Goal: Find specific page/section: Find specific page/section

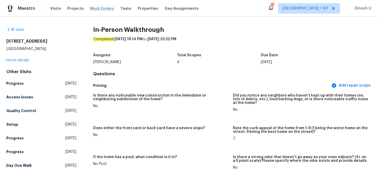
click at [95, 10] on span "Work Orders" at bounding box center [102, 8] width 24 height 5
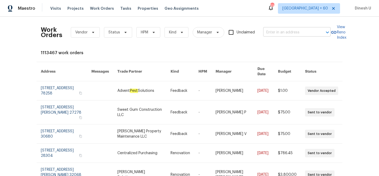
click at [277, 36] on input "text" at bounding box center [289, 32] width 53 height 8
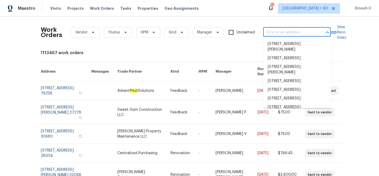
paste input "[STREET_ADDRESS][PERSON_NAME]"
type input "[STREET_ADDRESS][PERSON_NAME]"
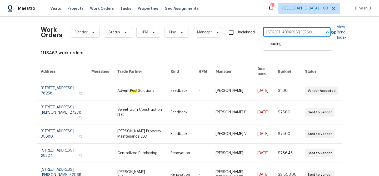
scroll to position [0, 8]
click at [272, 46] on li "[STREET_ADDRESS][PERSON_NAME]" at bounding box center [297, 47] width 67 height 14
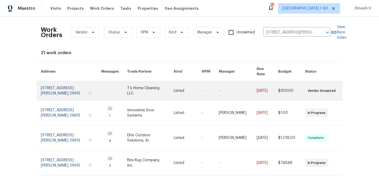
click at [53, 82] on link at bounding box center [71, 90] width 60 height 19
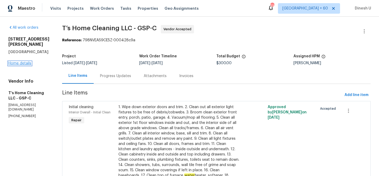
click at [17, 62] on link "Home details" at bounding box center [19, 64] width 23 height 4
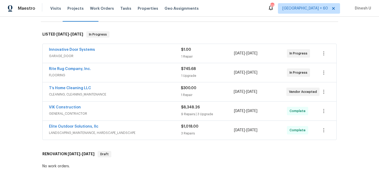
scroll to position [77, 0]
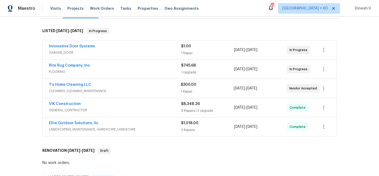
click at [188, 52] on div "1 Repair" at bounding box center [207, 53] width 53 height 5
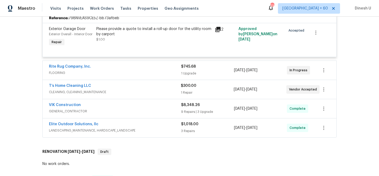
scroll to position [129, 0]
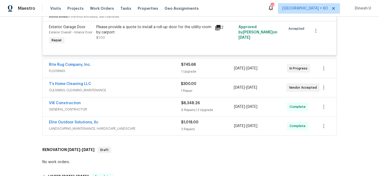
click at [182, 74] on div "1 Upgrade" at bounding box center [207, 71] width 53 height 5
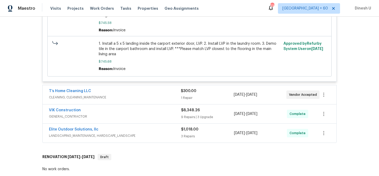
scroll to position [254, 0]
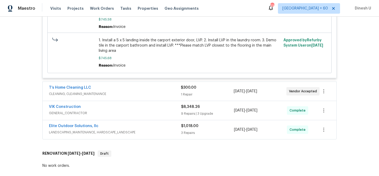
click at [188, 97] on div "$300.00 1 Repair" at bounding box center [207, 91] width 53 height 13
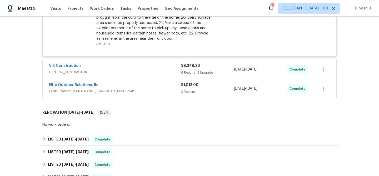
scroll to position [450, 0]
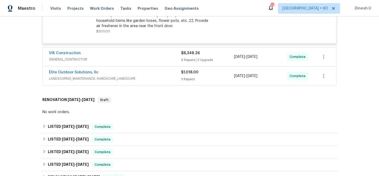
click at [195, 63] on div "$8,348.26 9 Repairs | 3 Upgrade" at bounding box center [207, 57] width 53 height 13
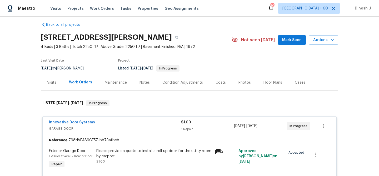
scroll to position [0, 0]
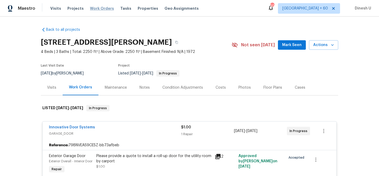
click at [95, 7] on span "Work Orders" at bounding box center [102, 8] width 24 height 5
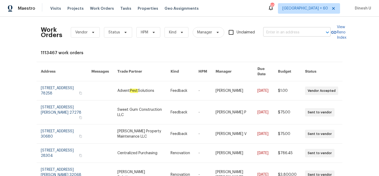
click at [283, 34] on input "text" at bounding box center [289, 32] width 53 height 8
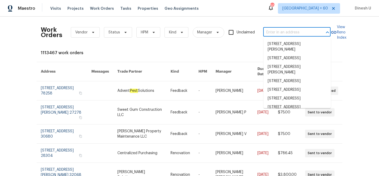
paste input "[STREET_ADDRESS]"
type input "[STREET_ADDRESS]"
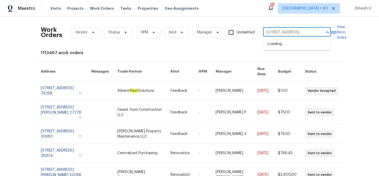
scroll to position [0, 18]
click at [276, 41] on li "[STREET_ADDRESS]" at bounding box center [297, 44] width 67 height 9
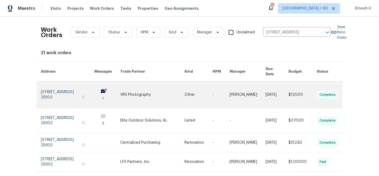
click at [54, 83] on link at bounding box center [67, 94] width 53 height 27
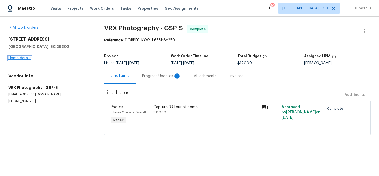
click at [15, 56] on link "Home details" at bounding box center [19, 58] width 23 height 4
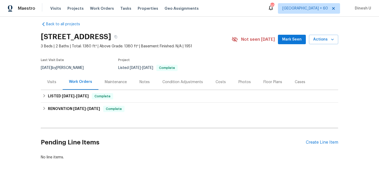
scroll to position [25, 0]
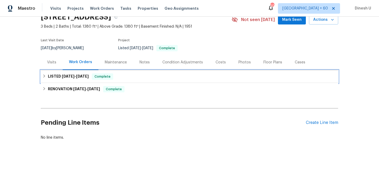
click at [58, 77] on h6 "LISTED [DATE] - [DATE]" at bounding box center [68, 76] width 41 height 6
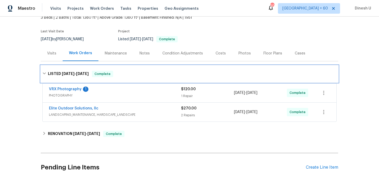
scroll to position [44, 0]
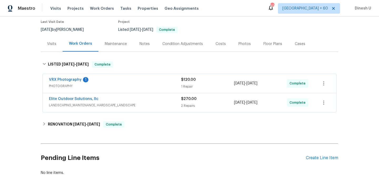
click at [186, 84] on div "1 Repair" at bounding box center [207, 86] width 53 height 5
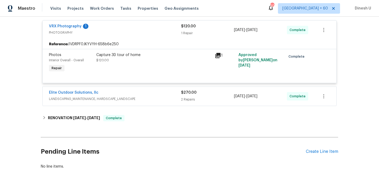
scroll to position [102, 0]
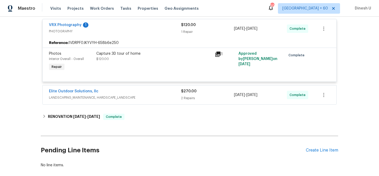
click at [190, 99] on div "2 Repairs" at bounding box center [207, 98] width 53 height 5
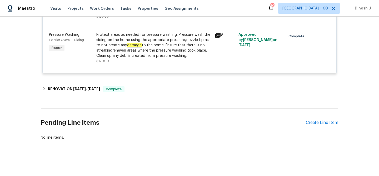
scroll to position [243, 0]
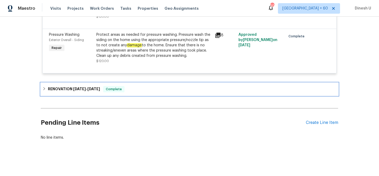
click at [76, 91] on h6 "RENOVATION [DATE] - [DATE]" at bounding box center [74, 89] width 52 height 6
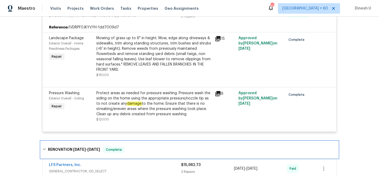
scroll to position [155, 0]
